Goal: Browse casually

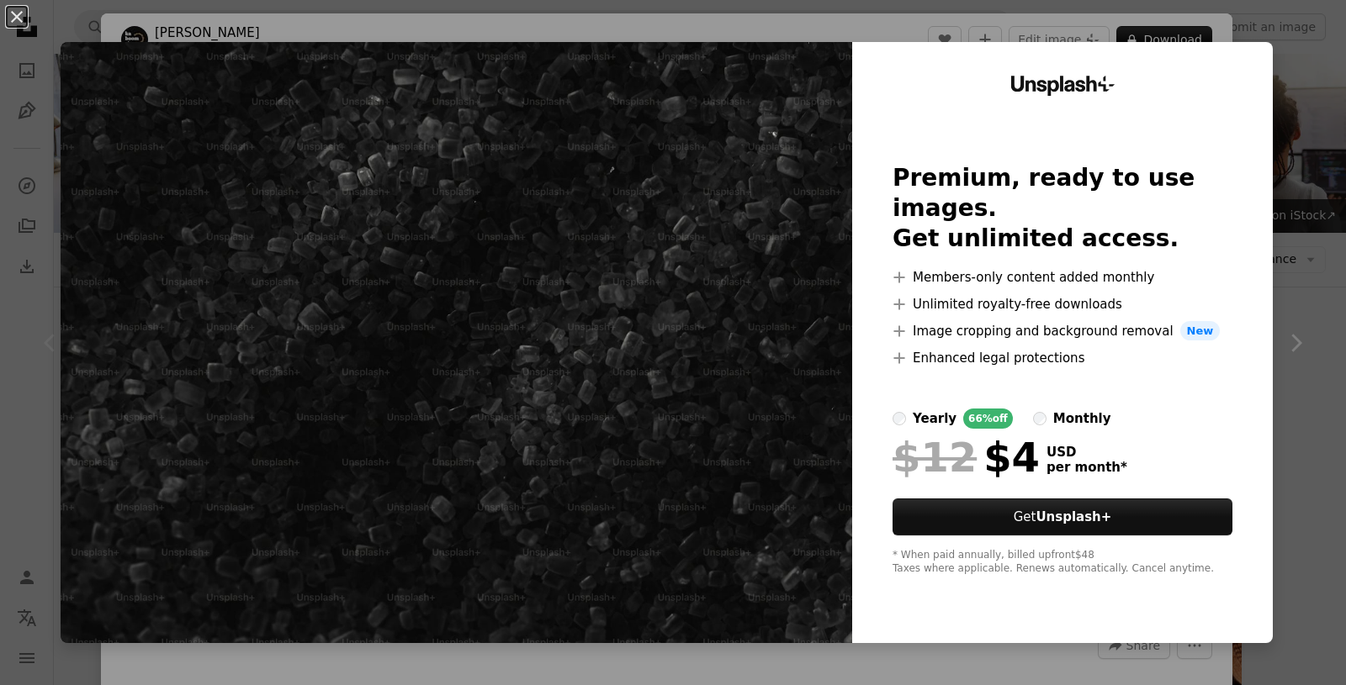
click at [739, 400] on img at bounding box center [456, 342] width 791 height 601
click at [1185, 40] on div "An X shape Unsplash+ Premium, ready to use images. Get unlimited access. A plus…" at bounding box center [673, 342] width 1346 height 685
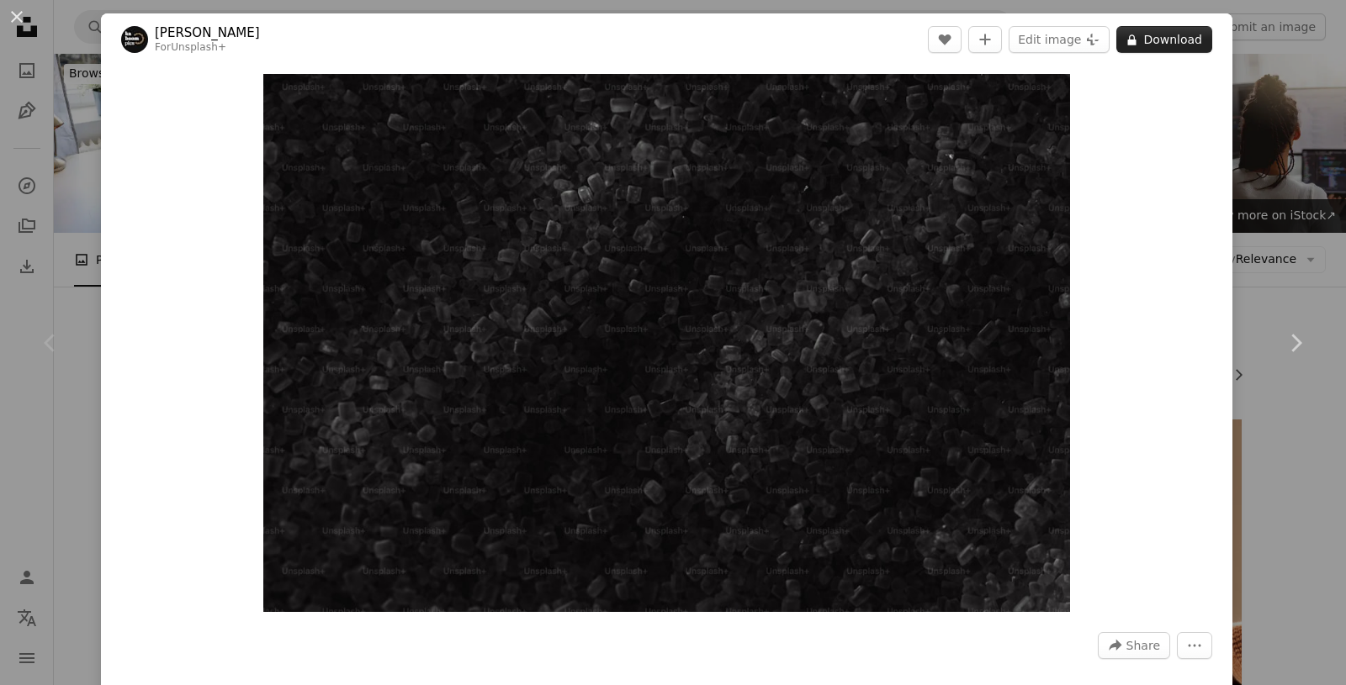
click at [1182, 49] on button "A lock Download" at bounding box center [1164, 39] width 96 height 27
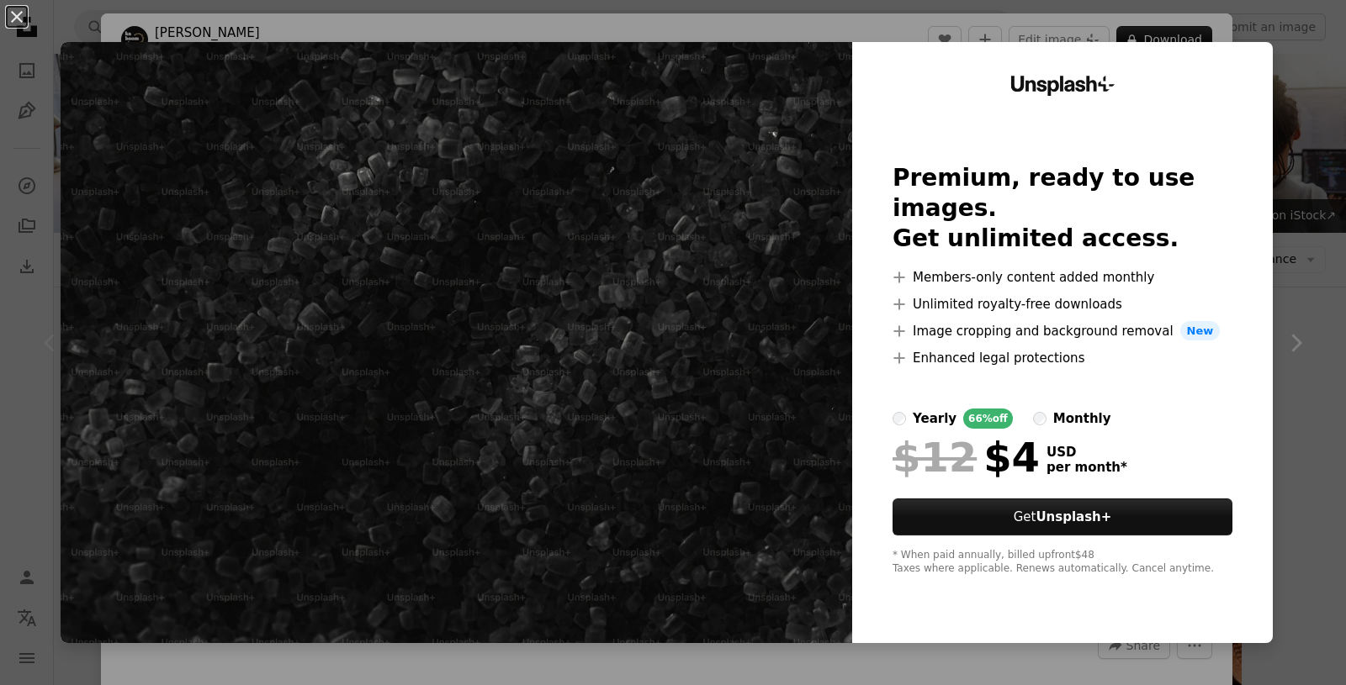
click at [1292, 341] on div "An X shape Unsplash+ Premium, ready to use images. Get unlimited access. A plus…" at bounding box center [673, 342] width 1346 height 685
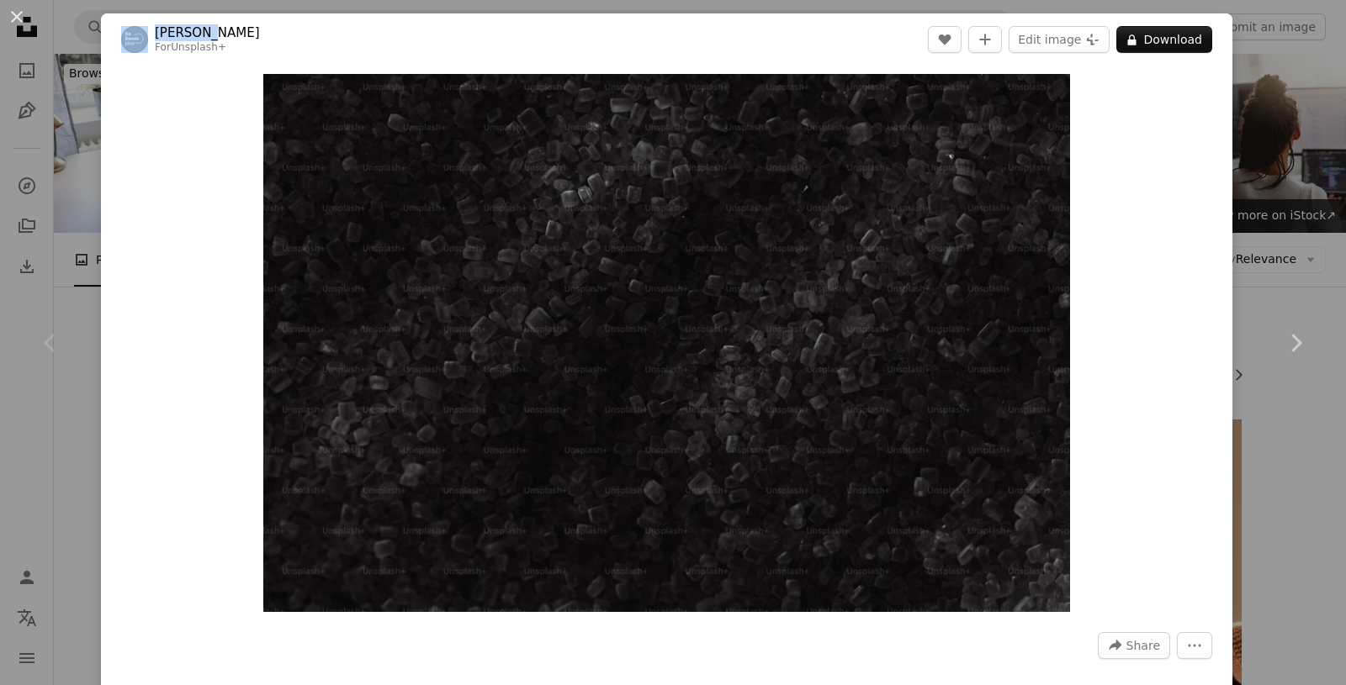
click at [1292, 341] on icon "Chevron right" at bounding box center [1295, 343] width 27 height 27
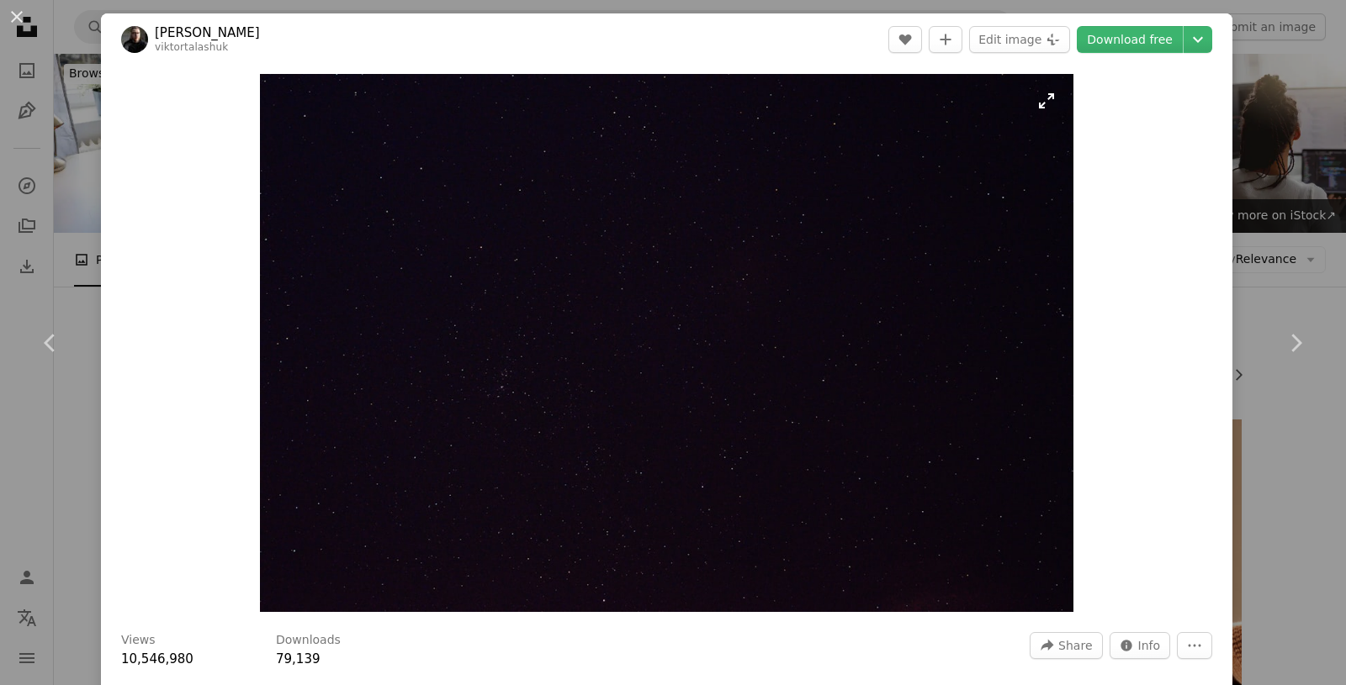
click at [902, 463] on img "Zoom in on this image" at bounding box center [666, 343] width 812 height 538
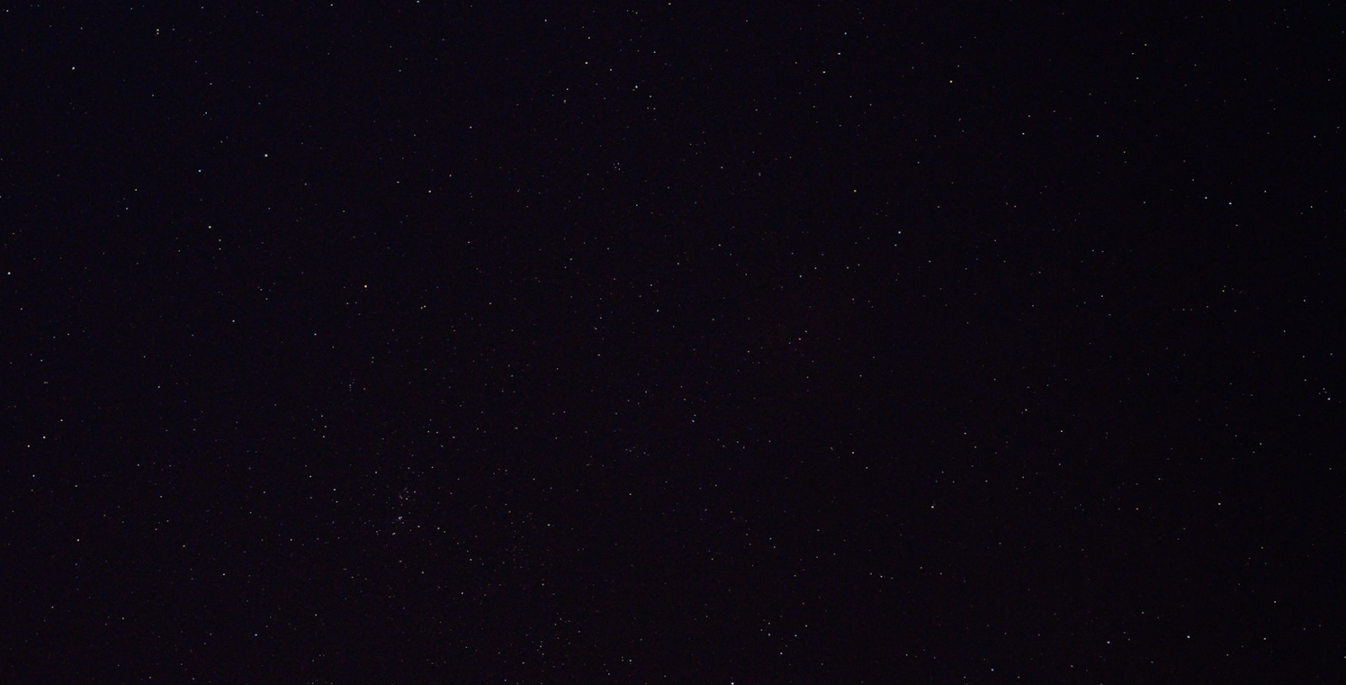
click at [902, 463] on img "Zoom out on this image" at bounding box center [672, 445] width 1347 height 892
click at [902, 463] on img "Zoom out on this image" at bounding box center [666, 343] width 812 height 538
click at [902, 463] on img "Zoom out on this image" at bounding box center [672, 346] width 1347 height 892
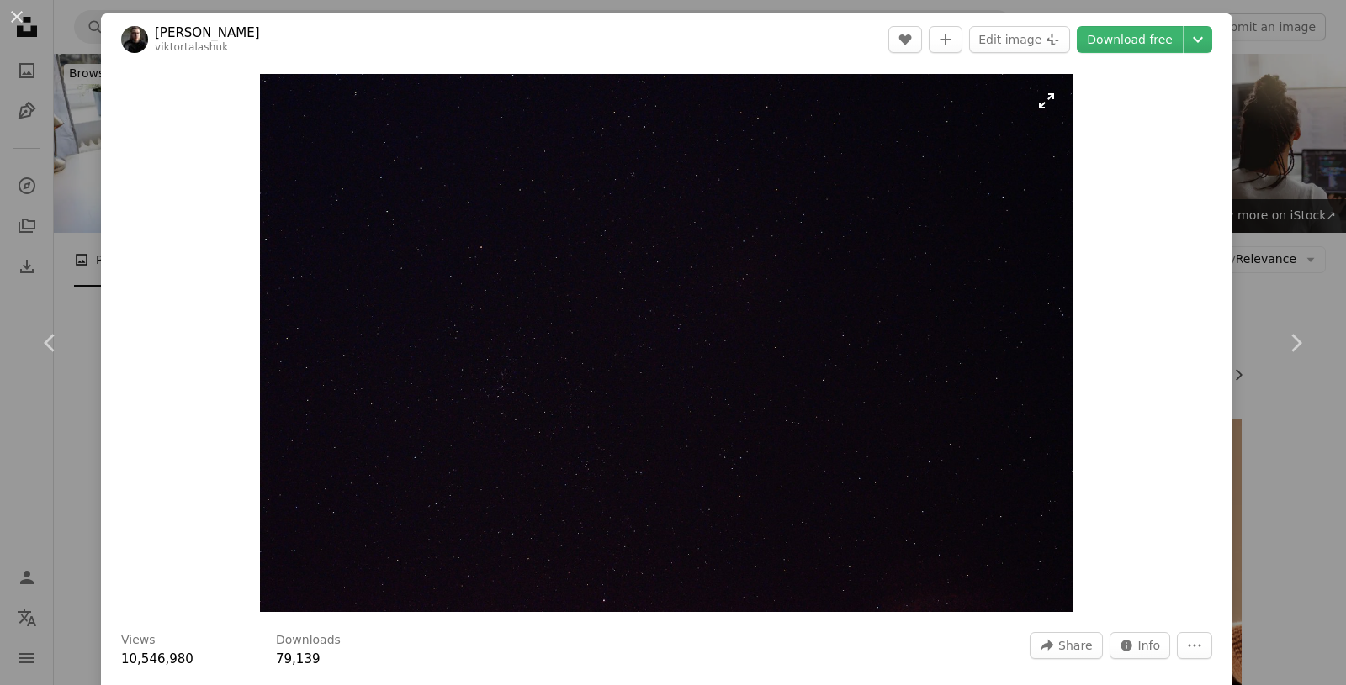
click at [902, 463] on img "Zoom in on this image" at bounding box center [666, 343] width 812 height 538
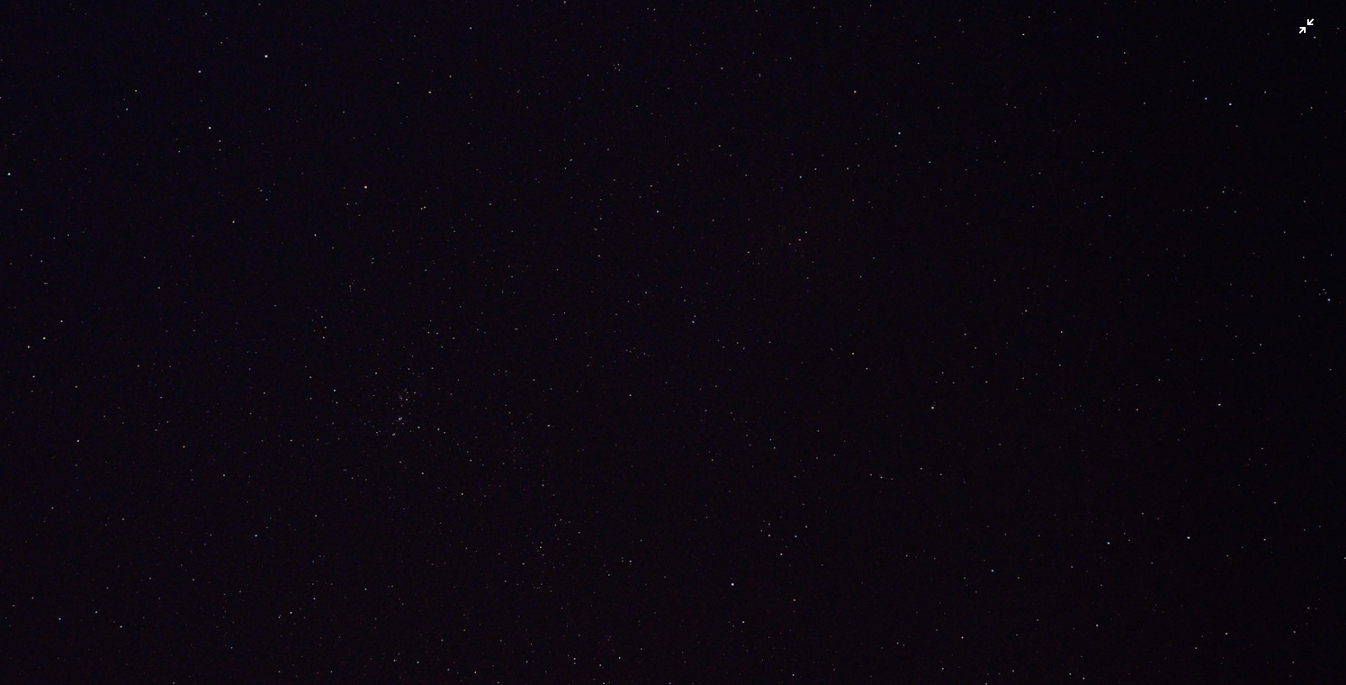
click at [1305, 29] on img "Zoom out on this image" at bounding box center [672, 346] width 1347 height 892
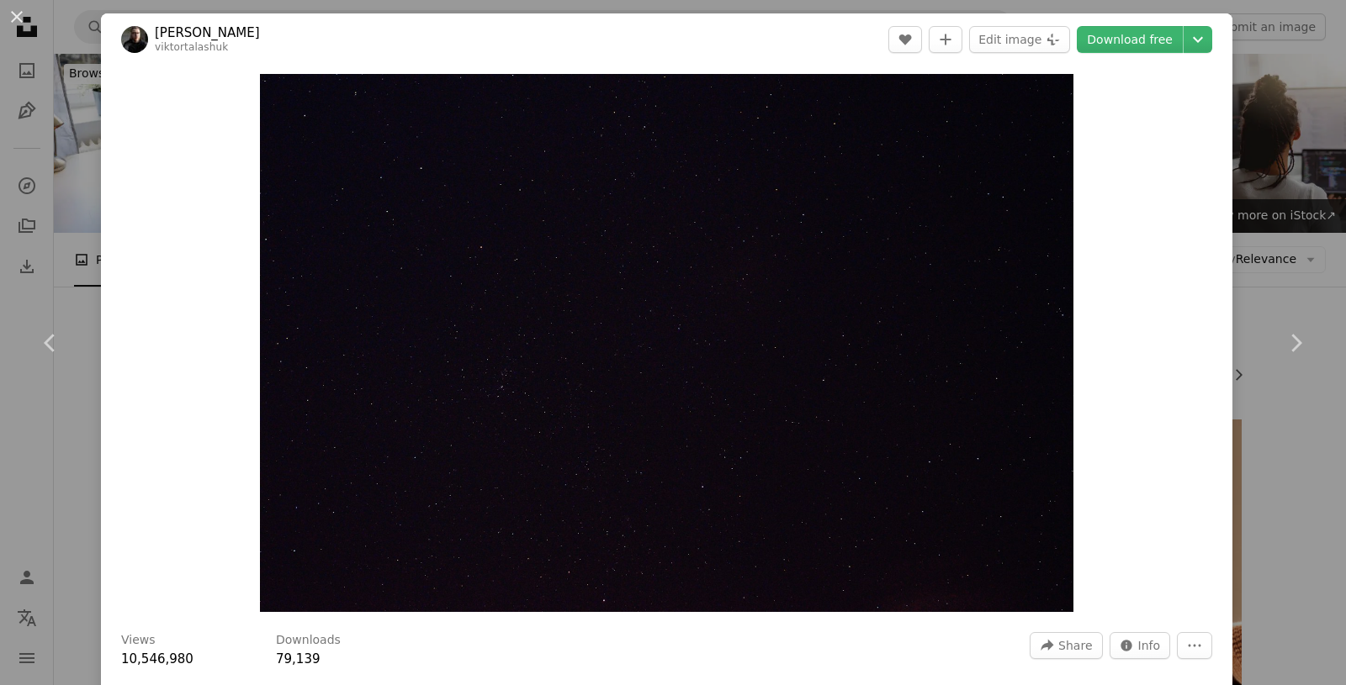
click at [132, 320] on div "Zoom in" at bounding box center [666, 343] width 1131 height 555
click at [1267, 352] on link "Chevron right" at bounding box center [1295, 342] width 101 height 161
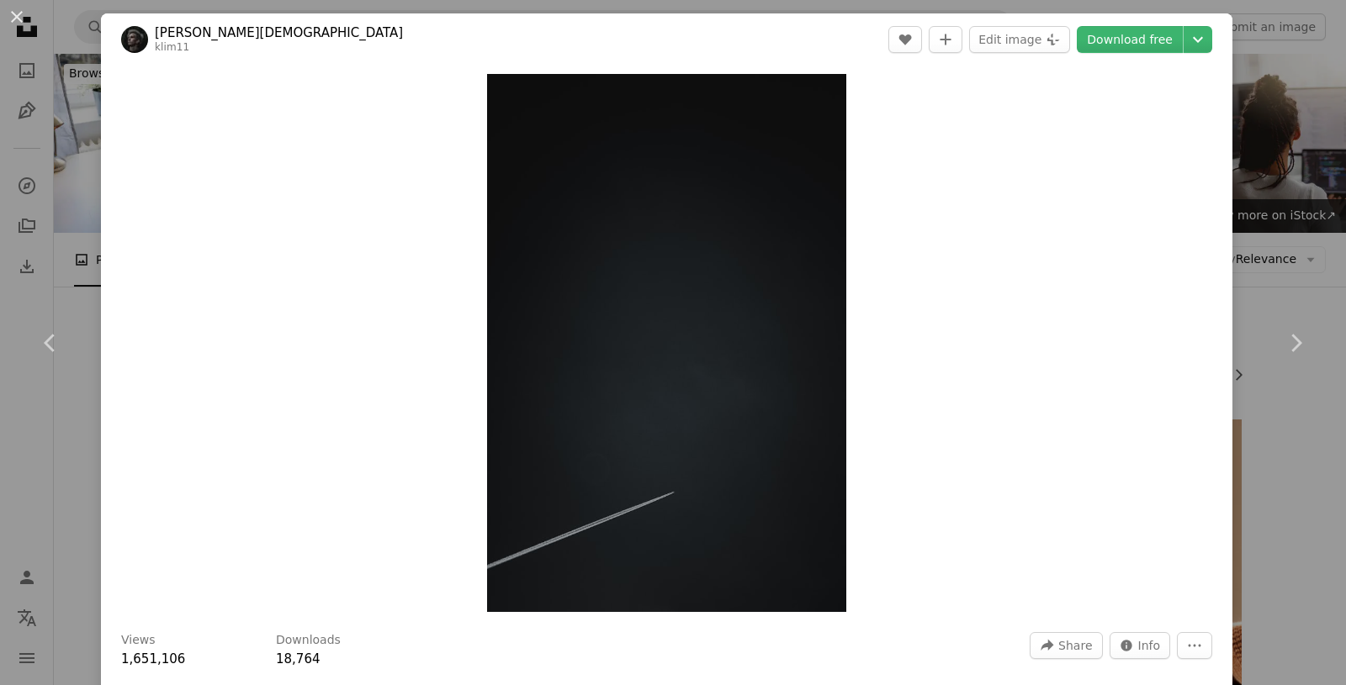
click at [44, 14] on div "An X shape Chevron left Chevron right [PERSON_NAME] klim11 A heart A plus sign …" at bounding box center [673, 342] width 1346 height 685
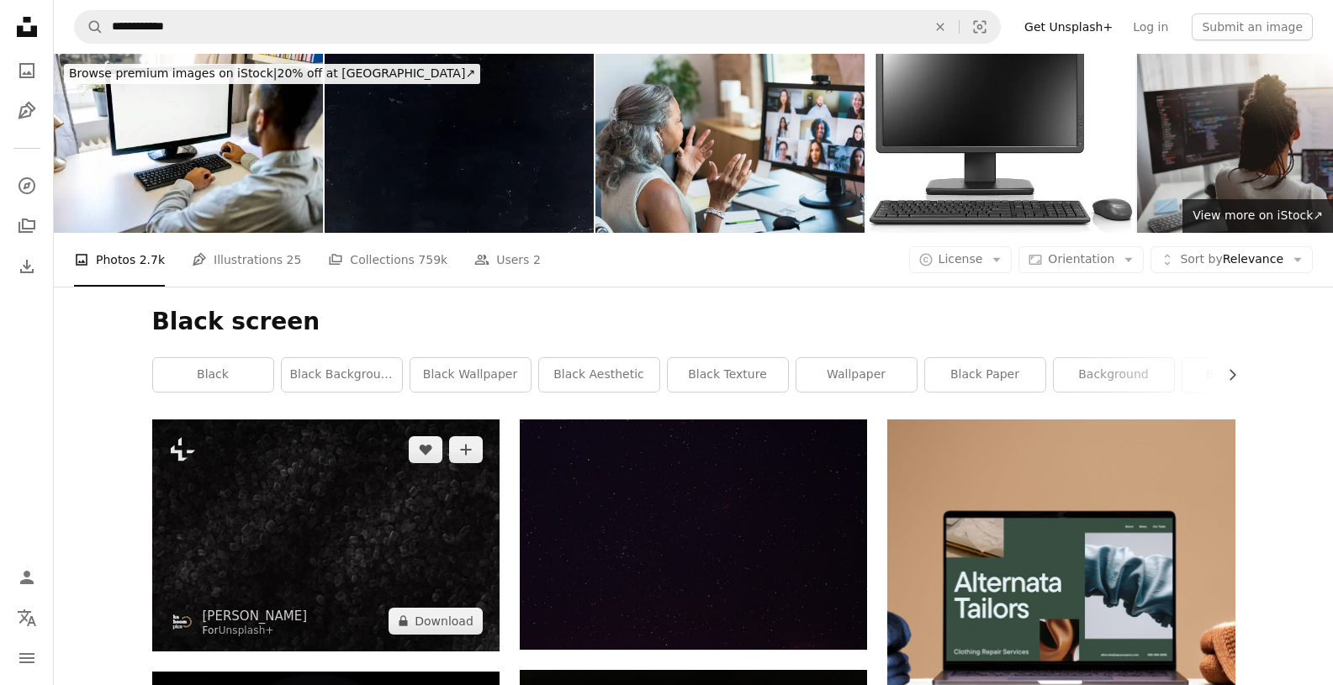
click at [353, 468] on img at bounding box center [325, 535] width 347 height 231
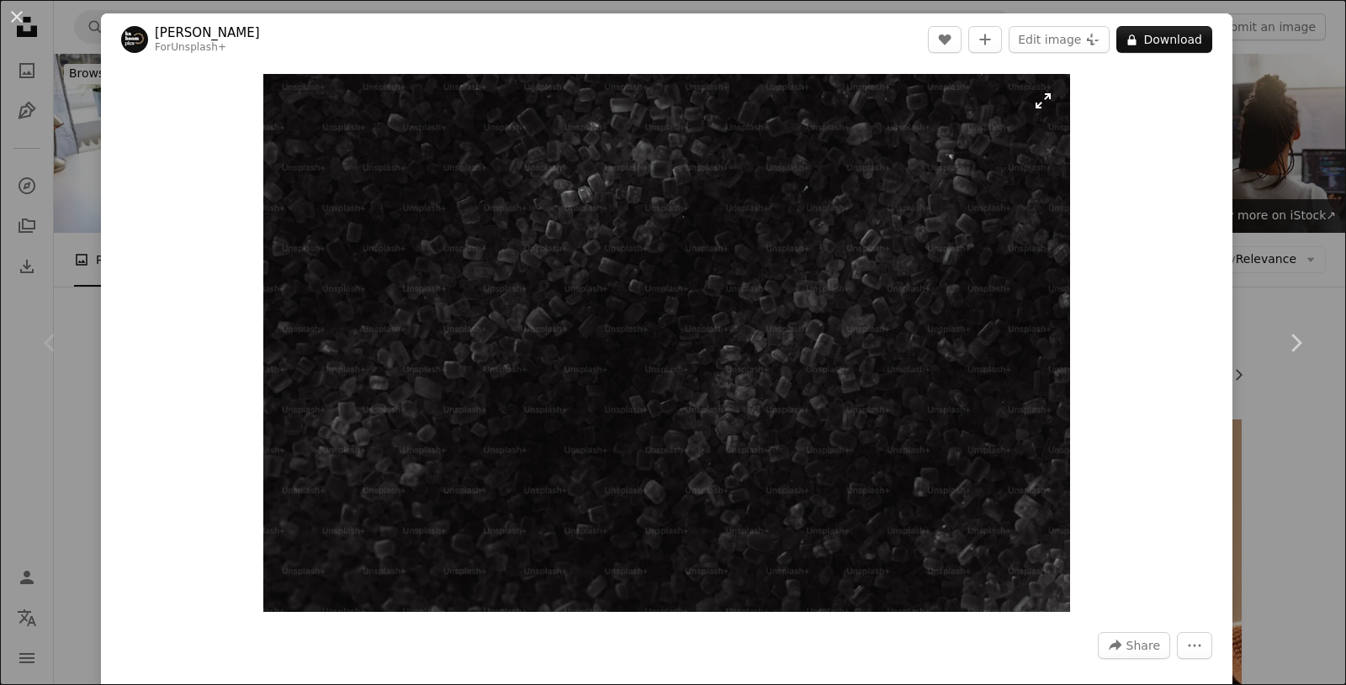
click at [614, 414] on img "Zoom in on this image" at bounding box center [666, 343] width 807 height 538
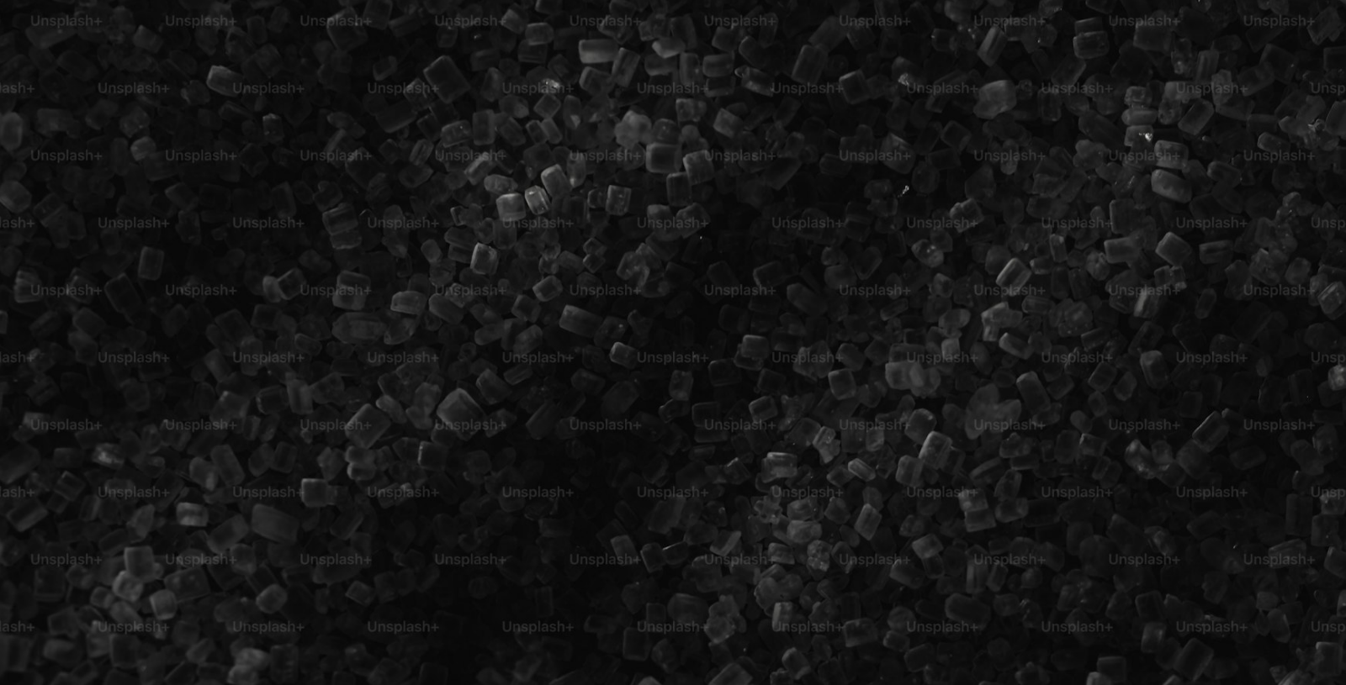
scroll to position [102, 0]
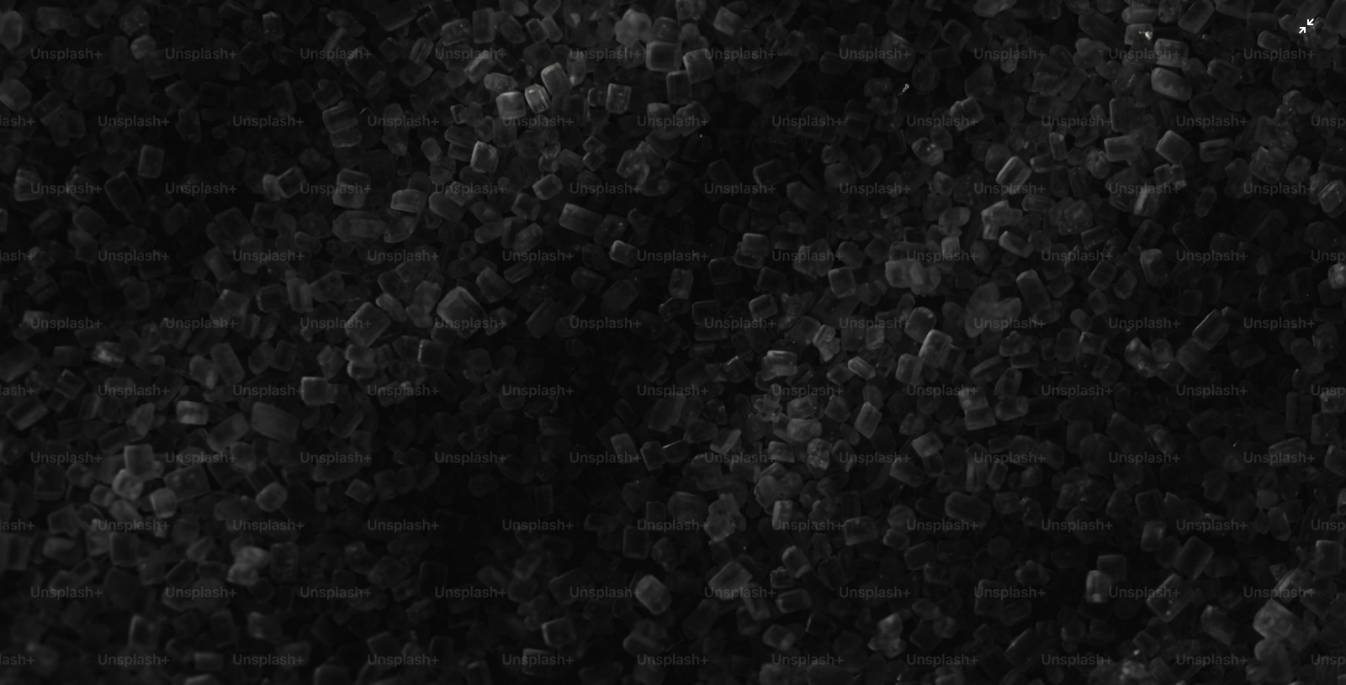
click at [1146, 257] on img "Zoom out on this image" at bounding box center [672, 346] width 1347 height 898
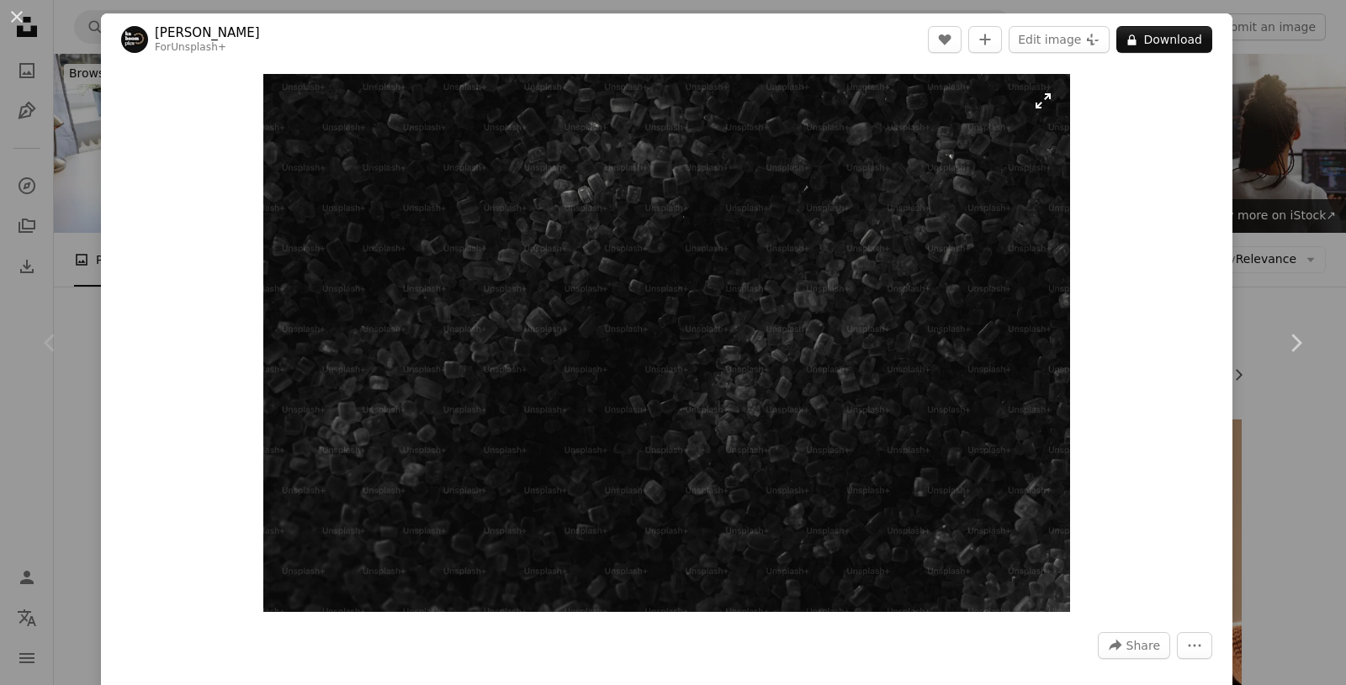
click at [981, 320] on img "Zoom in on this image" at bounding box center [666, 343] width 807 height 538
